Goal: Communication & Community: Answer question/provide support

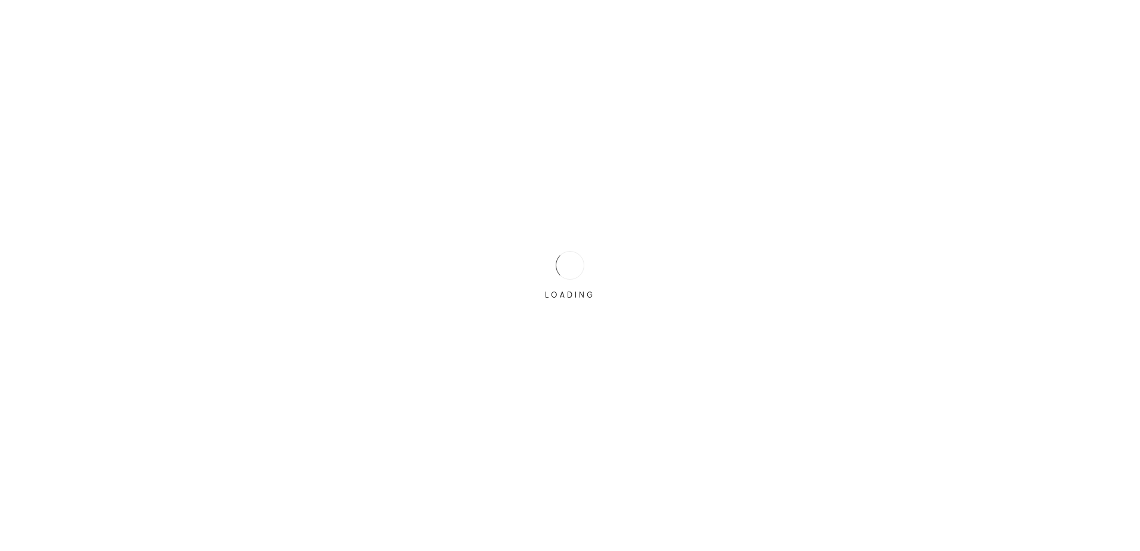
click at [548, 267] on div "LOADING" at bounding box center [570, 276] width 60 height 60
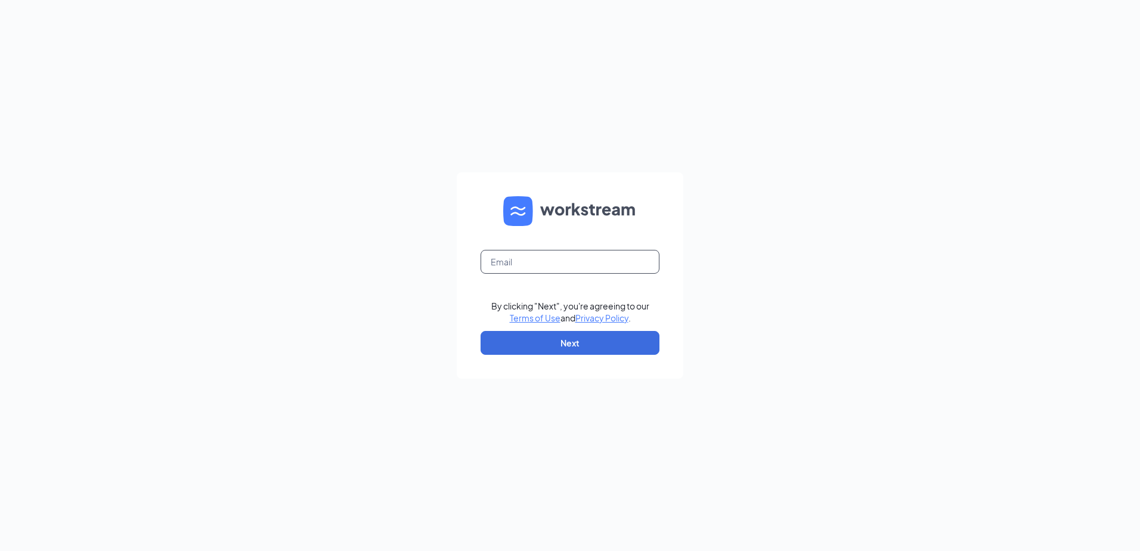
click at [548, 267] on input "text" at bounding box center [569, 262] width 179 height 24
type input "honertc@yahoo.com"
click at [541, 346] on button "Next" at bounding box center [569, 343] width 179 height 24
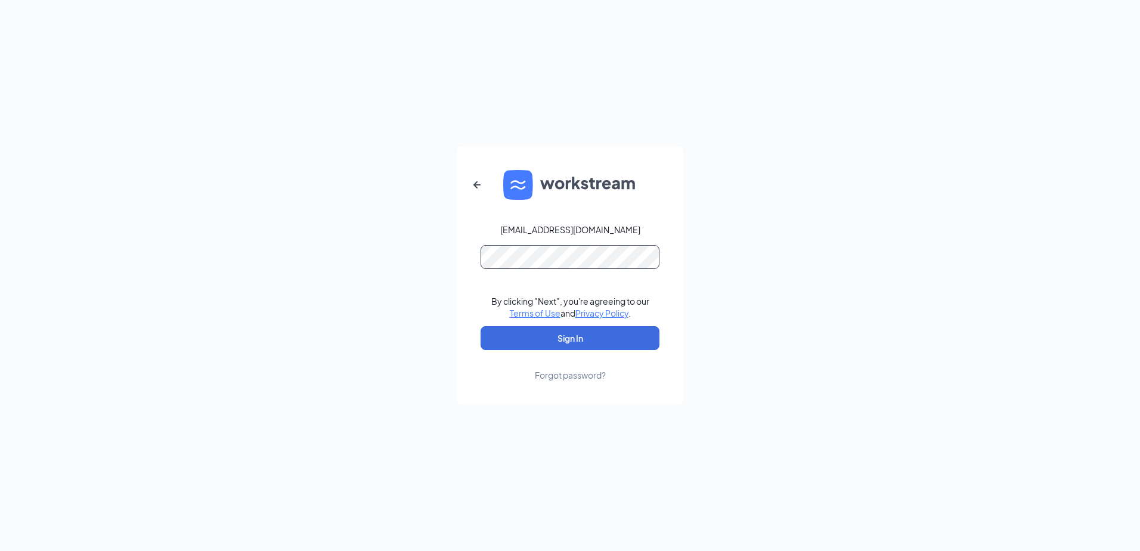
click at [480, 326] on button "Sign In" at bounding box center [569, 338] width 179 height 24
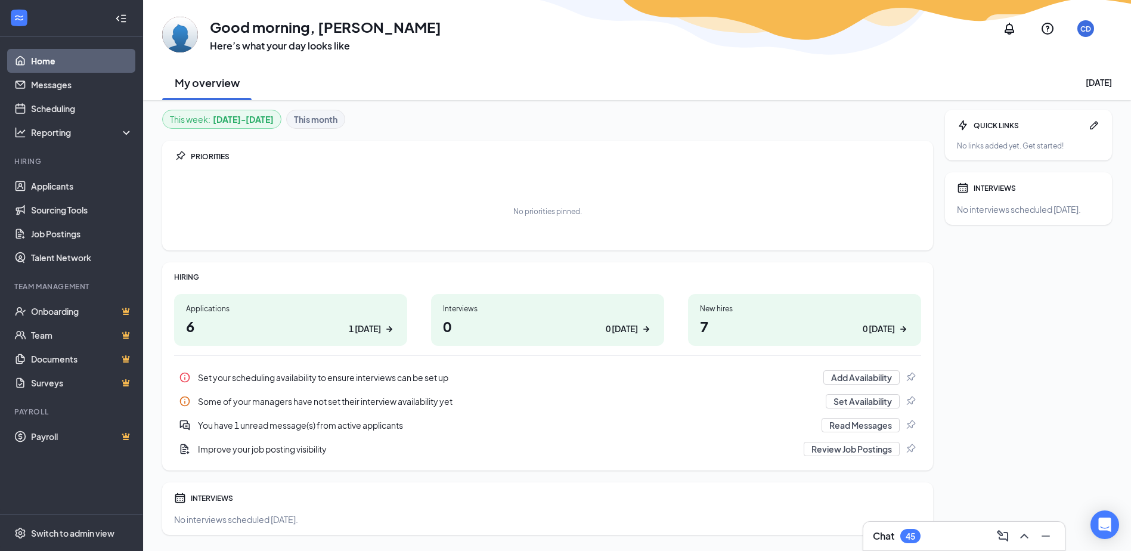
click at [978, 542] on div "Chat 45" at bounding box center [964, 535] width 182 height 19
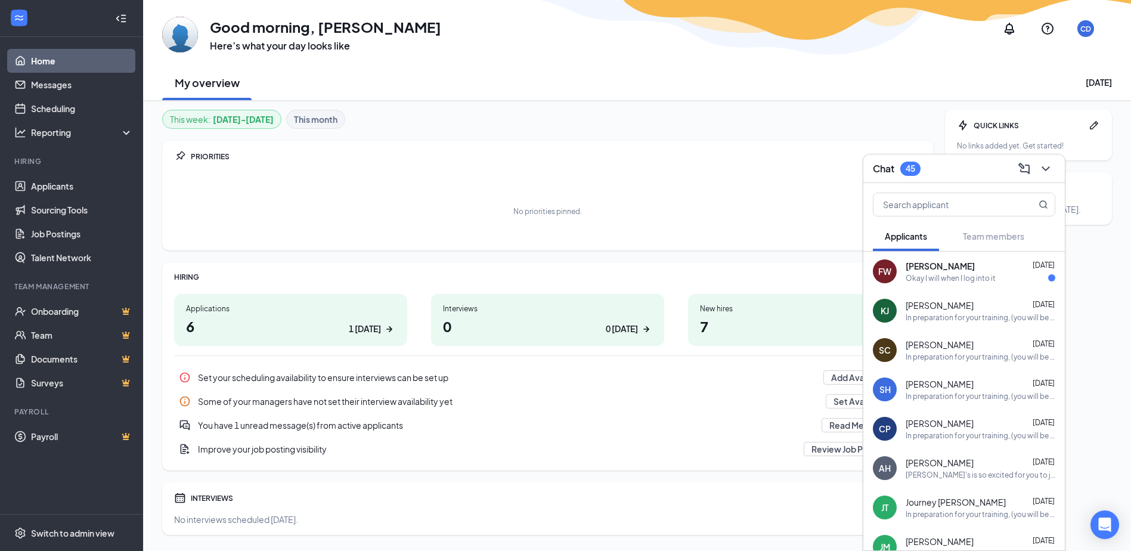
click at [951, 265] on div "[PERSON_NAME] [DATE]" at bounding box center [980, 266] width 150 height 12
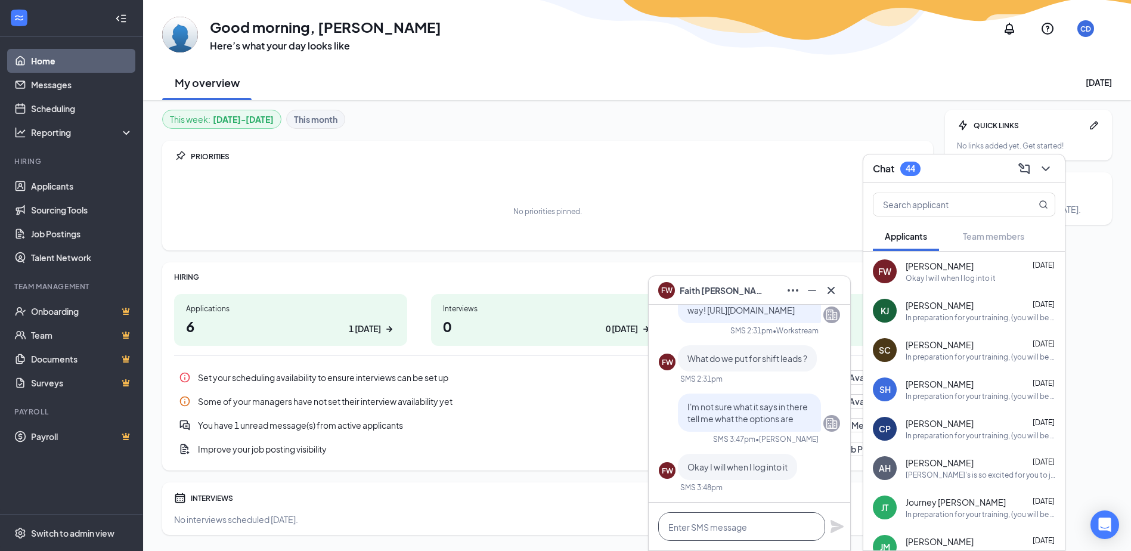
click at [769, 522] on textarea at bounding box center [741, 526] width 167 height 29
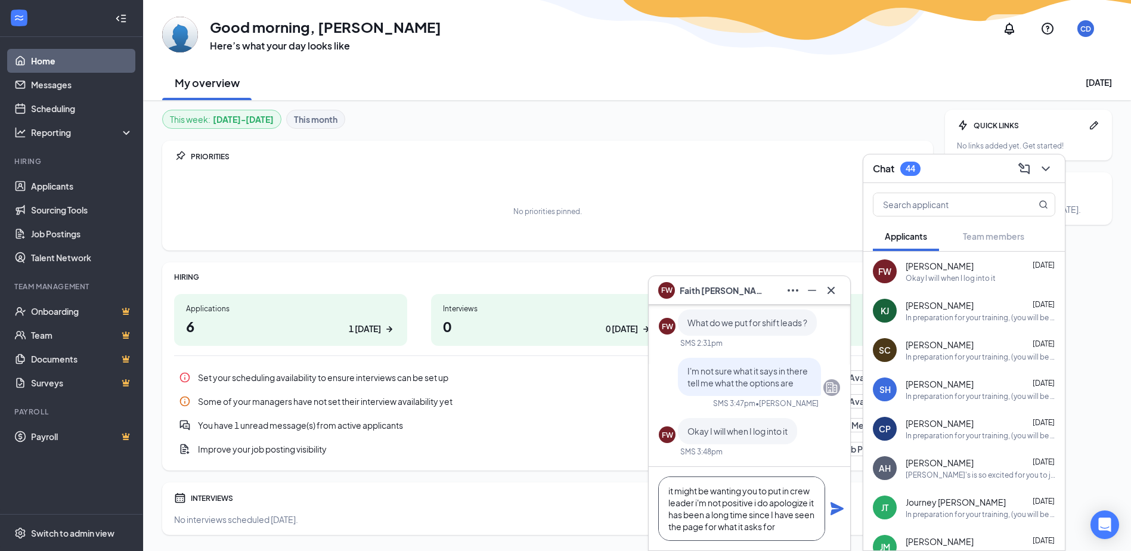
type textarea "it might be wanting you to put in crew leader i'm not positive i do apologize i…"
click at [834, 507] on icon "Plane" at bounding box center [836, 508] width 13 height 13
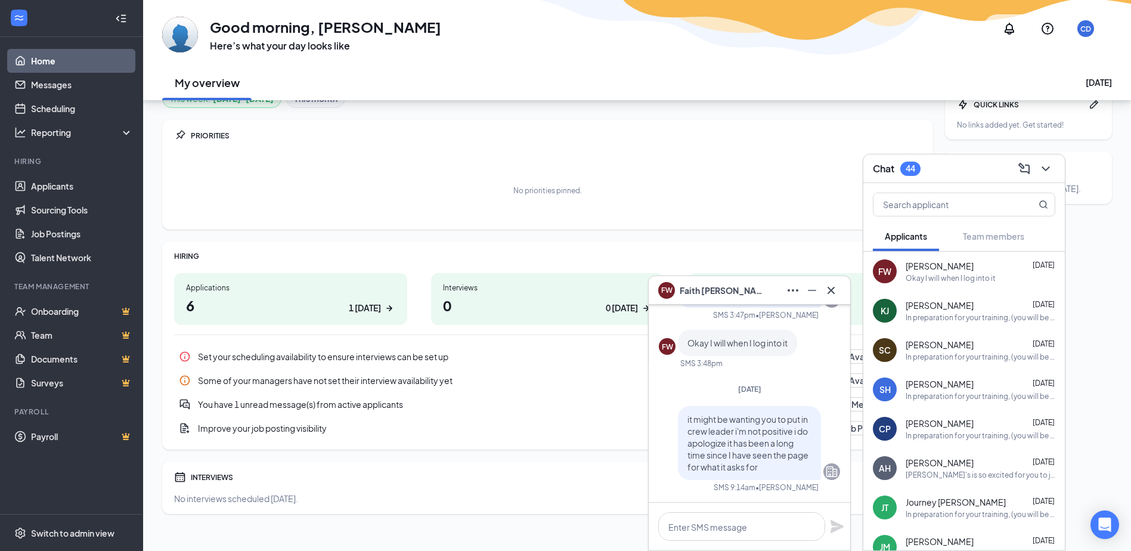
scroll to position [32, 0]
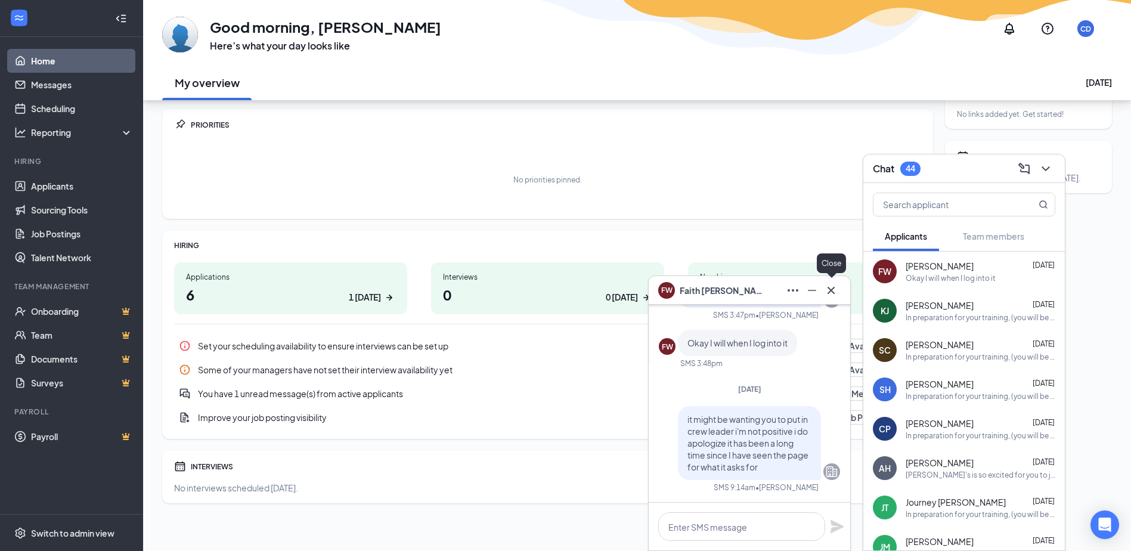
click at [835, 290] on icon "Cross" at bounding box center [831, 290] width 14 height 14
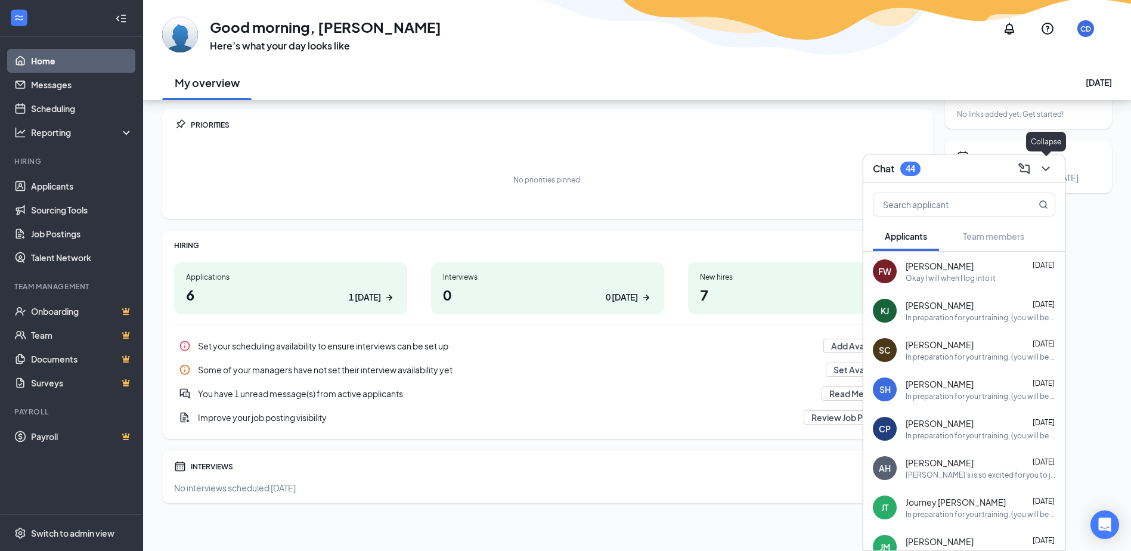
click at [1042, 167] on icon "ChevronDown" at bounding box center [1045, 169] width 14 height 14
